Goal: Information Seeking & Learning: Understand process/instructions

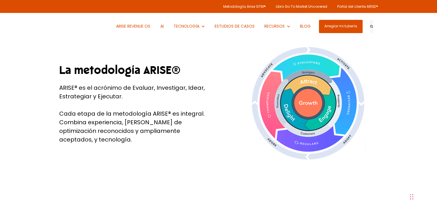
click at [277, 86] on img at bounding box center [308, 103] width 116 height 115
click at [291, 125] on img at bounding box center [308, 103] width 116 height 115
click at [382, 103] on div "La metodología ARISE® ARISE® es el acrónimo de Evaluar, Investigar, Idear, Estr…" at bounding box center [218, 103] width 437 height 172
click at [317, 92] on img at bounding box center [308, 103] width 116 height 115
click at [365, 87] on img at bounding box center [308, 103] width 116 height 115
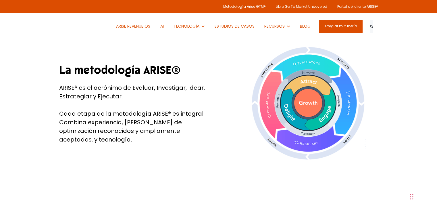
click at [353, 88] on img at bounding box center [308, 103] width 116 height 115
click at [383, 80] on div "La metodología ARISE® ARISE® es el acrónimo de Evaluar, Investigar, Idear, Estr…" at bounding box center [218, 103] width 437 height 172
click at [258, 92] on img at bounding box center [308, 103] width 116 height 115
drag, startPoint x: 58, startPoint y: 91, endPoint x: 123, endPoint y: 99, distance: 65.8
click at [123, 99] on div "La metodología ARISE® ARISE® es el acrónimo de Evaluar, Investigar, Idear, Estr…" at bounding box center [137, 103] width 164 height 81
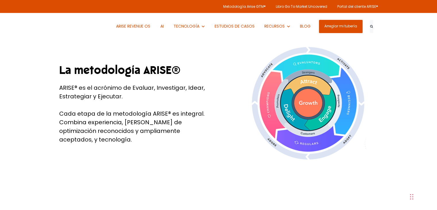
copy font "ARISE® es el acrónimo de Evaluar, Investigar, Idear, Estrategiar y Ejecutar."
click at [129, 103] on div "ARISE® es el acrónimo de Evaluar, Investigar, Idear, Estrategiar y Ejecutar. Ca…" at bounding box center [136, 113] width 155 height 60
click at [60, 86] on div "La metodología ARISE® ARISE® es el acrónimo de Evaluar, Investigar, Idear, Estr…" at bounding box center [136, 103] width 155 height 81
drag, startPoint x: 58, startPoint y: 89, endPoint x: 136, endPoint y: 103, distance: 79.4
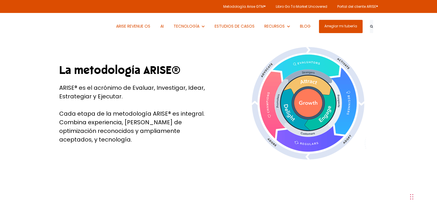
click at [136, 103] on div "La metodología ARISE® ARISE® es el acrónimo de Evaluar, Investigar, Idear, Estr…" at bounding box center [137, 103] width 164 height 81
copy font "ARISE® es el acrónimo de Evaluar, Investigar, Idear, Estrategiar y Ejecutar."
click at [195, 57] on div "La metodología ARISE® ARISE® es el acrónimo de Evaluar, Investigar, Idear, Estr…" at bounding box center [219, 103] width 328 height 115
click at [142, 102] on div "ARISE® es el acrónimo de Evaluar, Investigar, Idear, Estrategiar y Ejecutar. Ca…" at bounding box center [136, 113] width 155 height 60
click at [141, 90] on font "ARISE® es el acrónimo de Evaluar, Investigar, Idear, Estrategiar y Ejecutar." at bounding box center [132, 92] width 146 height 17
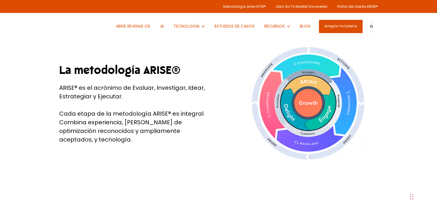
click at [181, 89] on font "ARISE® es el acrónimo de Evaluar, Investigar, Idear, Estrategiar y Ejecutar." at bounding box center [132, 92] width 146 height 17
click at [195, 89] on font "ARISE® es el acrónimo de Evaluar, Investigar, Idear, Estrategiar y Ejecutar." at bounding box center [132, 92] width 146 height 17
click at [71, 100] on font "ARISE® es el acrónimo de Evaluar, Investigar, Idear, Estrategiar y Ejecutar." at bounding box center [132, 92] width 146 height 17
click at [112, 100] on font "ARISE® es el acrónimo de Evaluar, Investigar, Idear, Estrategiar y Ejecutar." at bounding box center [132, 92] width 146 height 17
